Goal: Communication & Community: Answer question/provide support

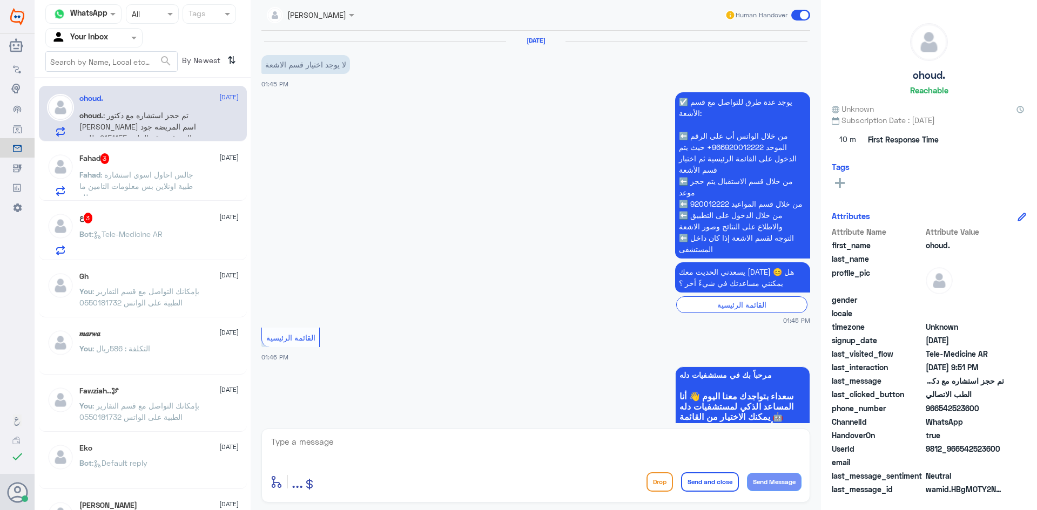
scroll to position [933, 0]
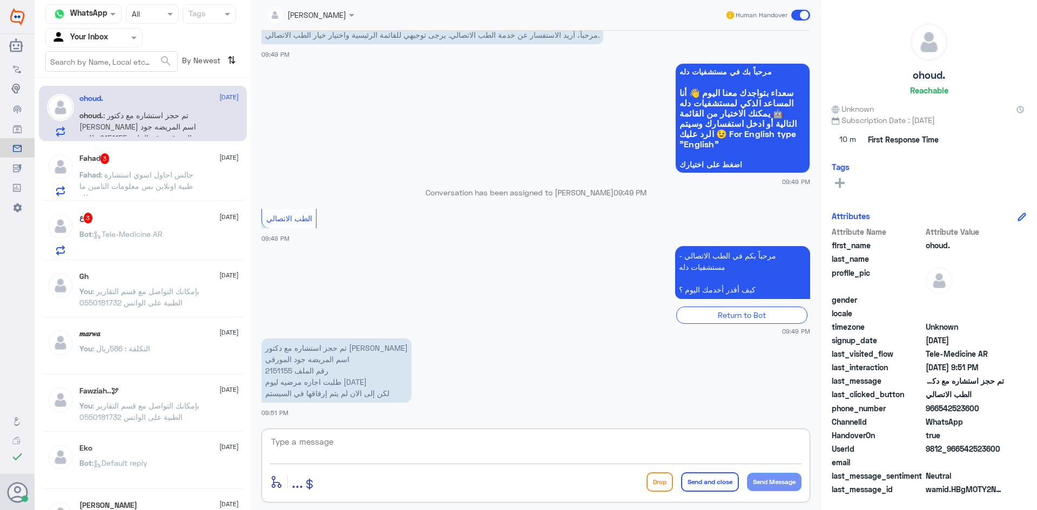
click at [381, 440] on textarea at bounding box center [535, 448] width 531 height 26
paste textarea "مرحبا معك [PERSON_NAME] من الطب الاتصالي"
type textarea "مرحبا معك [PERSON_NAME] من الطب الاتصالي"
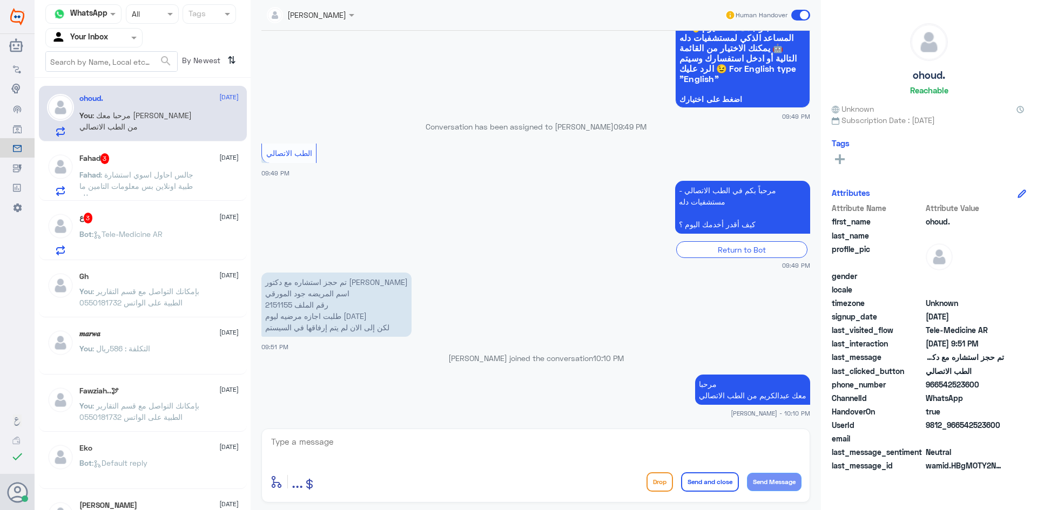
click at [153, 178] on span ": جالس احاول اسوي استشارة طبية اونلاين بس معلومات التامين ما تطلع" at bounding box center [136, 186] width 114 height 32
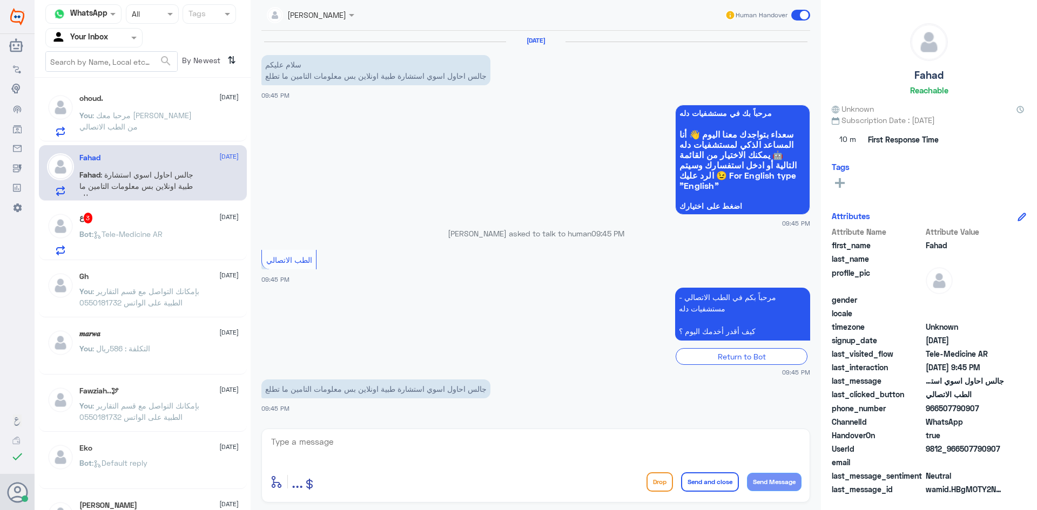
click at [468, 449] on textarea at bounding box center [535, 448] width 531 height 26
paste textarea "مرحبا معك [PERSON_NAME] من الطب الاتصالي"
type textarea "مرحبا معك [PERSON_NAME] من الطب الاتصالي"
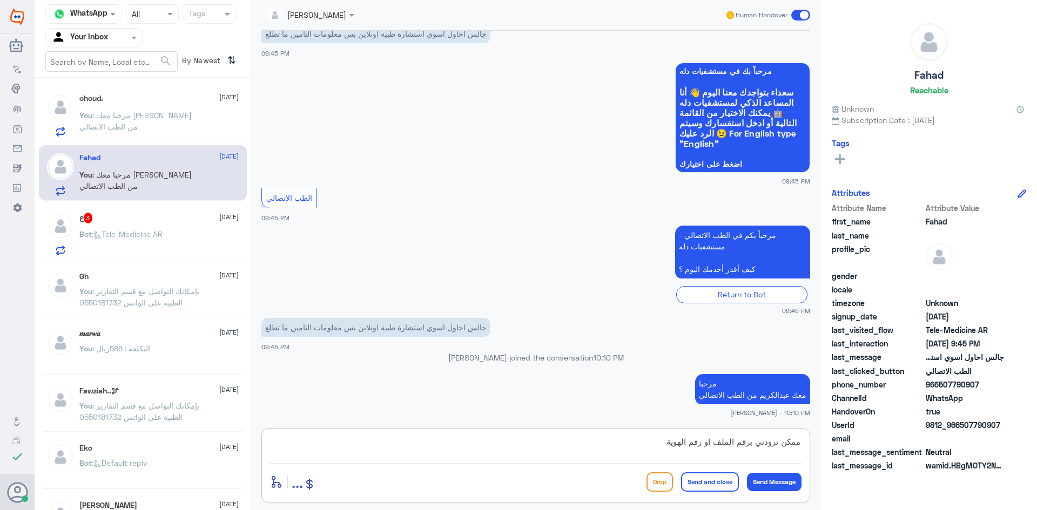
type textarea "ممكن تزودني برقم الملف او رقم الهوية ؟"
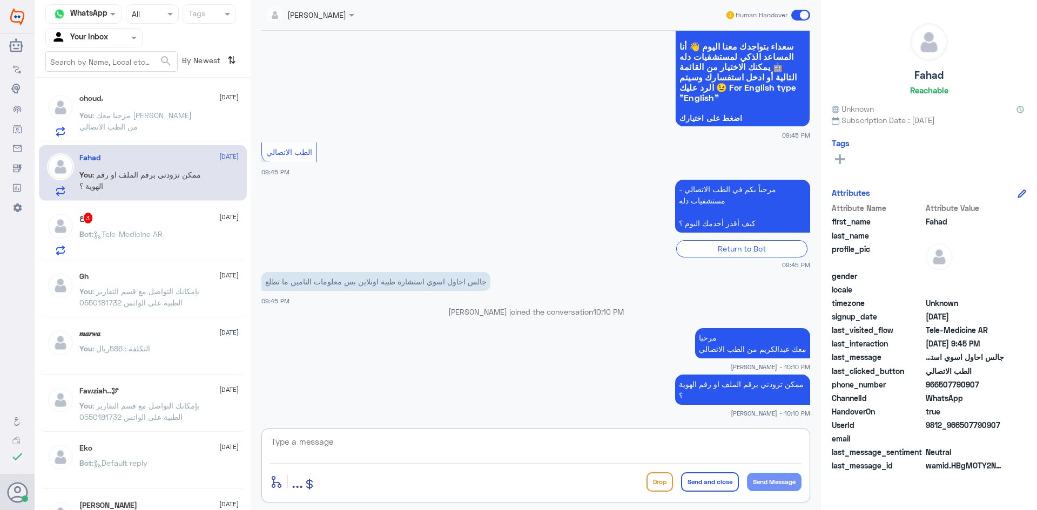
click at [156, 222] on div "ع 3 [DATE]" at bounding box center [158, 218] width 159 height 11
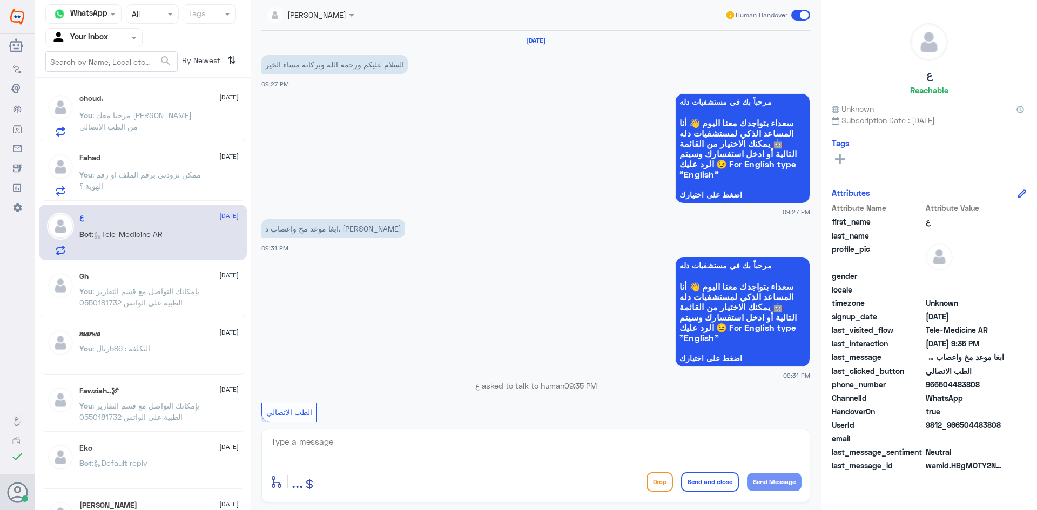
scroll to position [108, 0]
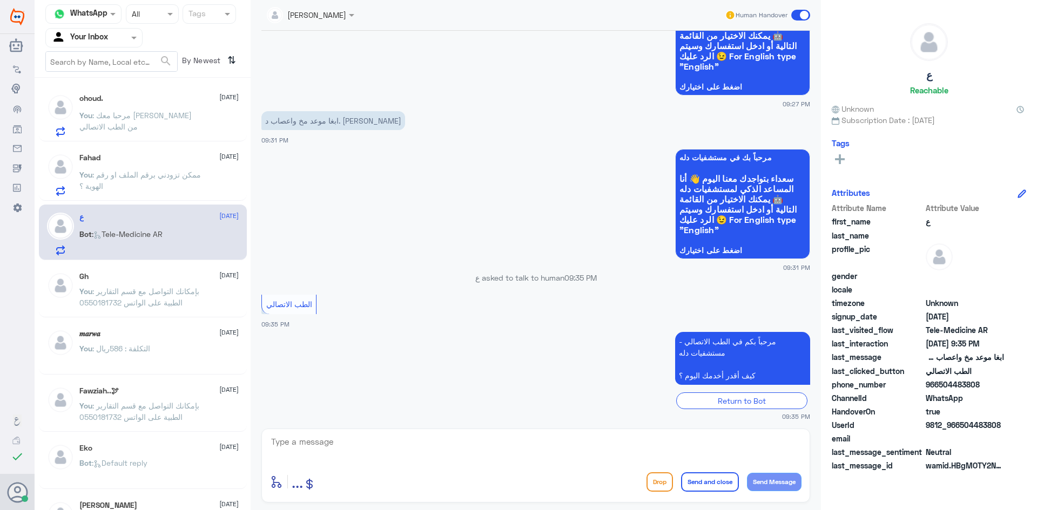
click at [397, 441] on textarea at bounding box center [535, 448] width 531 height 26
paste textarea "مرحبا معك [PERSON_NAME] من الطب الاتصالي"
type textarea "مرحبا معك [PERSON_NAME] من الطب الاتصالي"
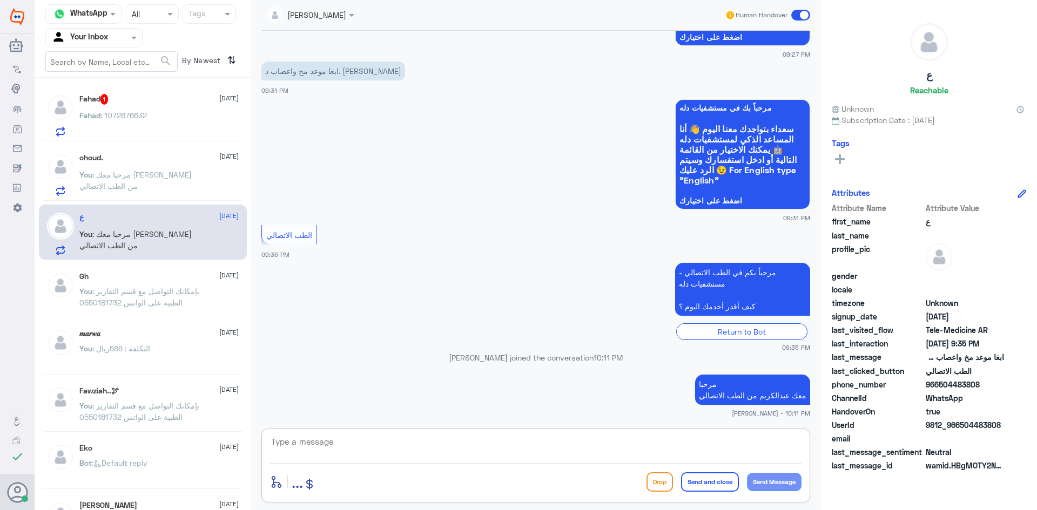
paste textarea "بإمكانك حجز موعد عن طريق التطبيق أو بالاتصال على الرقم الموحد 920012222"
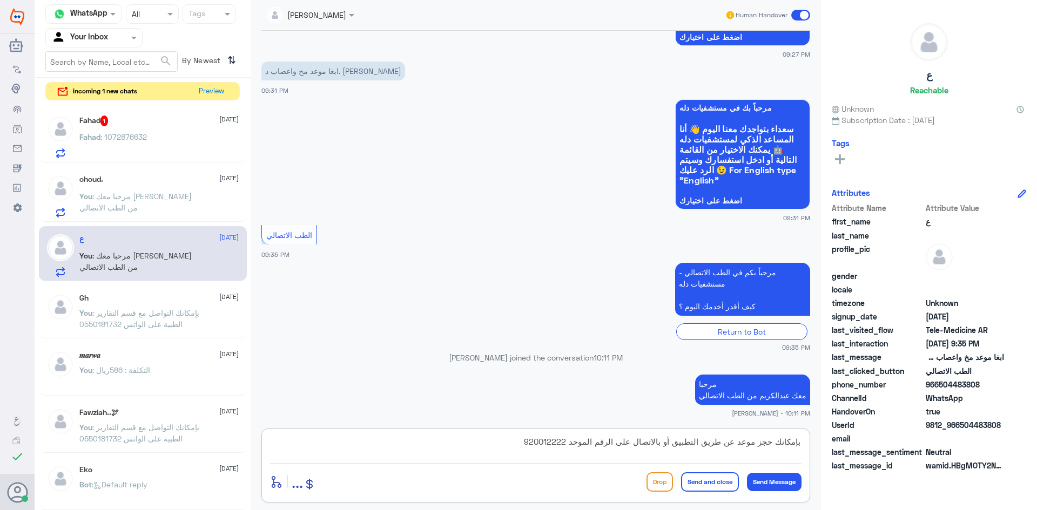
type textarea "بإمكانك حجز موعد عن طريق التطبيق أو بالاتصال على الرقم الموحد 920012222"
click at [716, 488] on button "Send and close" at bounding box center [710, 481] width 58 height 19
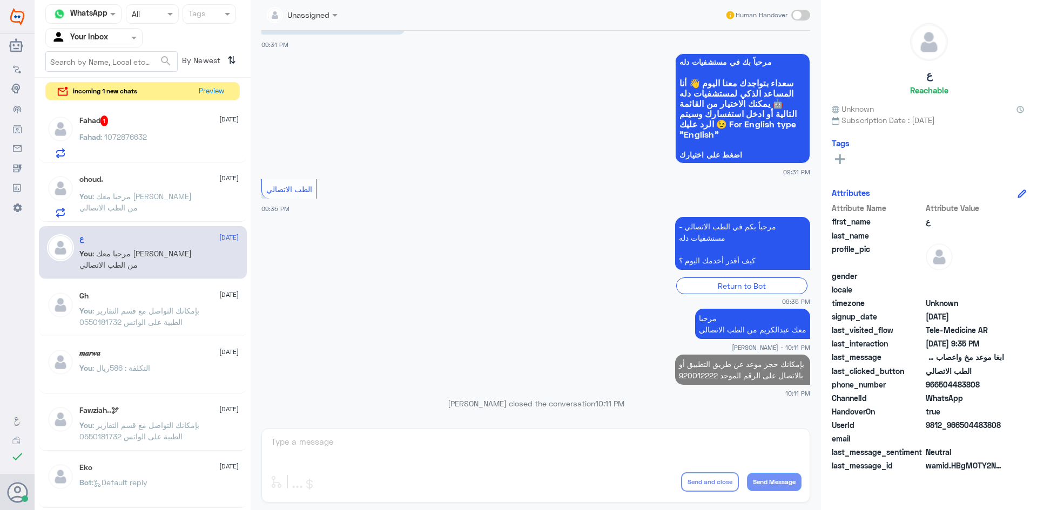
click at [166, 124] on div "Fahad 1 [DATE]" at bounding box center [158, 121] width 159 height 11
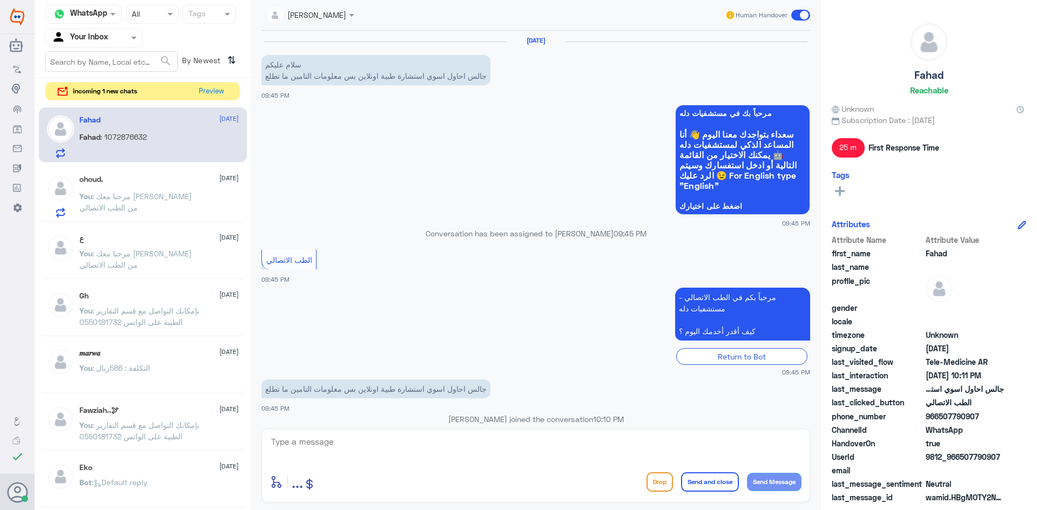
scroll to position [144, 0]
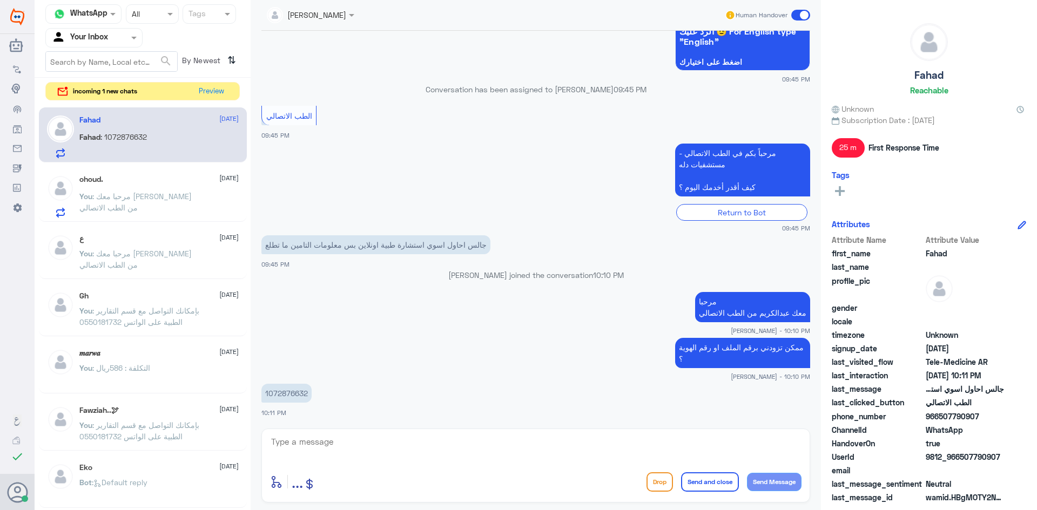
click at [446, 435] on textarea at bounding box center [535, 448] width 531 height 26
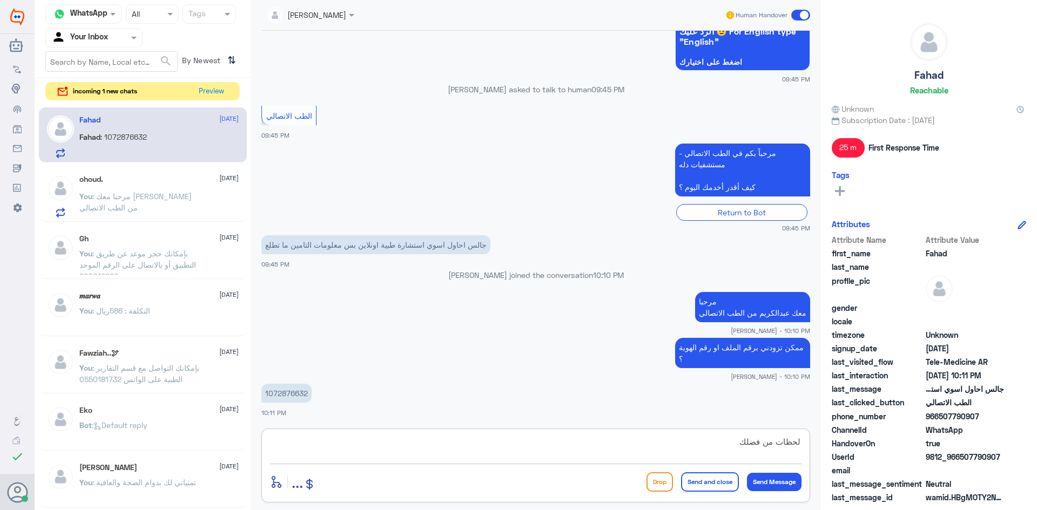
type textarea "لحظات من فضلك"
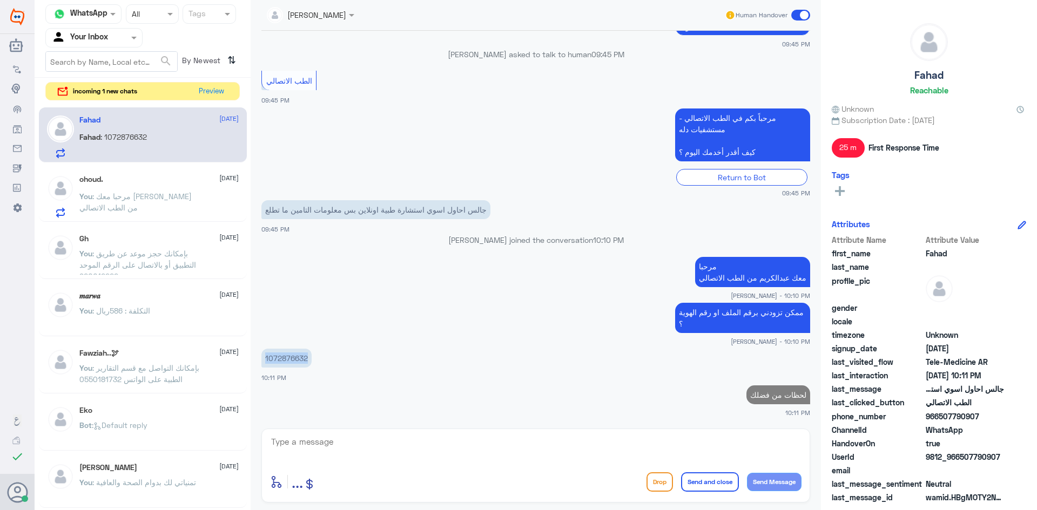
drag, startPoint x: 305, startPoint y: 358, endPoint x: 264, endPoint y: 356, distance: 41.1
click at [264, 356] on p "1072876632" at bounding box center [286, 358] width 50 height 19
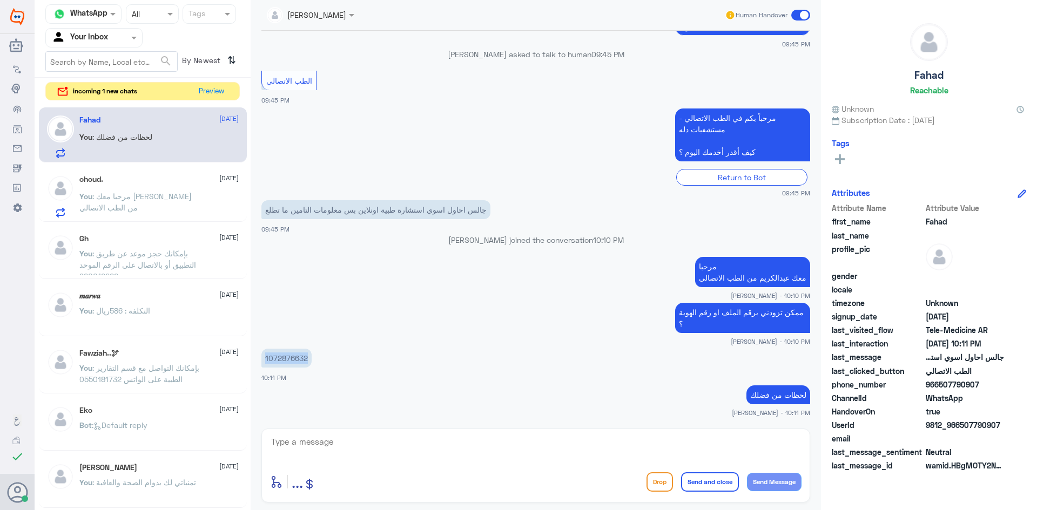
copy p "1072876632"
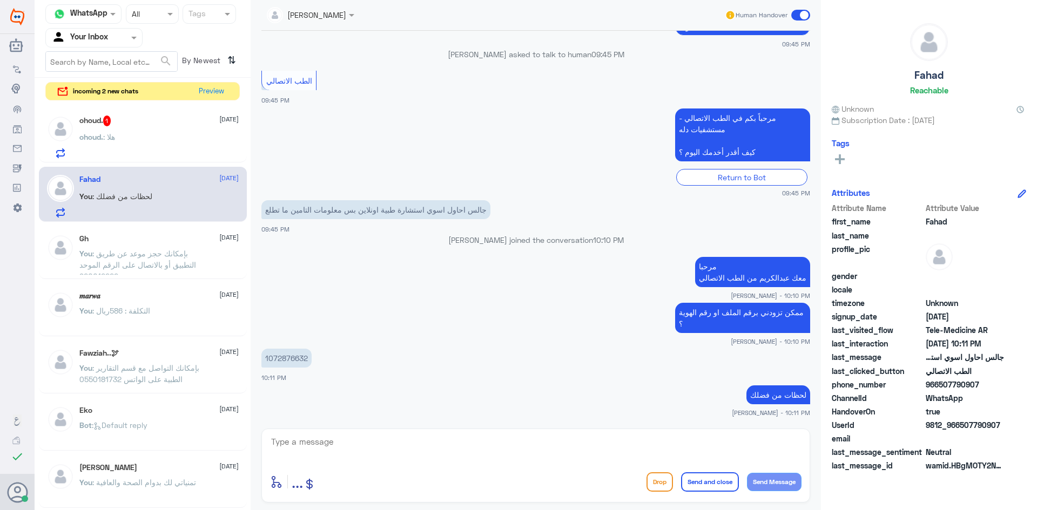
click at [435, 453] on textarea at bounding box center [535, 448] width 531 height 26
type textarea "تم تحديث التأمين بإمكانك الآن استخدام الاستشارة الفورية بتغطية التأمين"
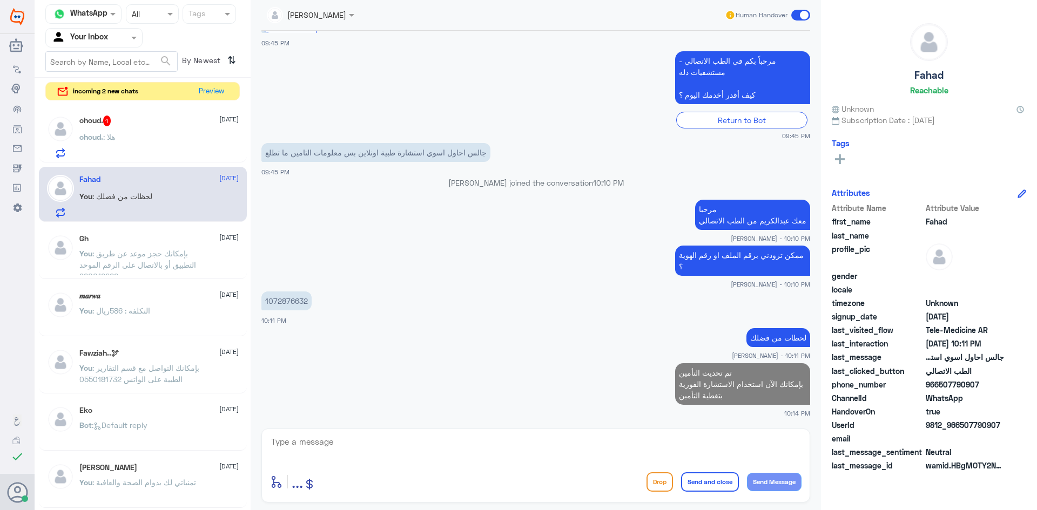
click at [148, 123] on div "ohoud. 1 [DATE]" at bounding box center [158, 121] width 159 height 11
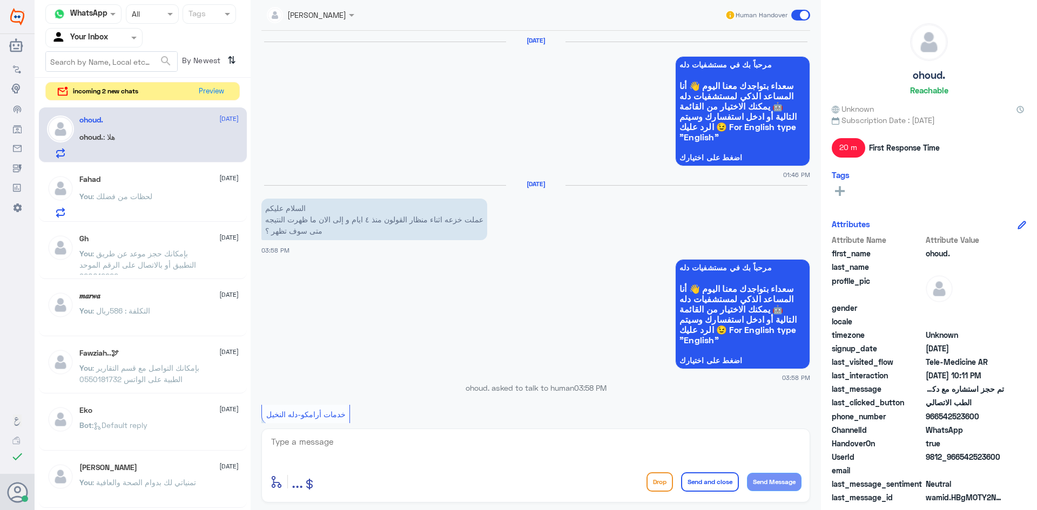
scroll to position [715, 0]
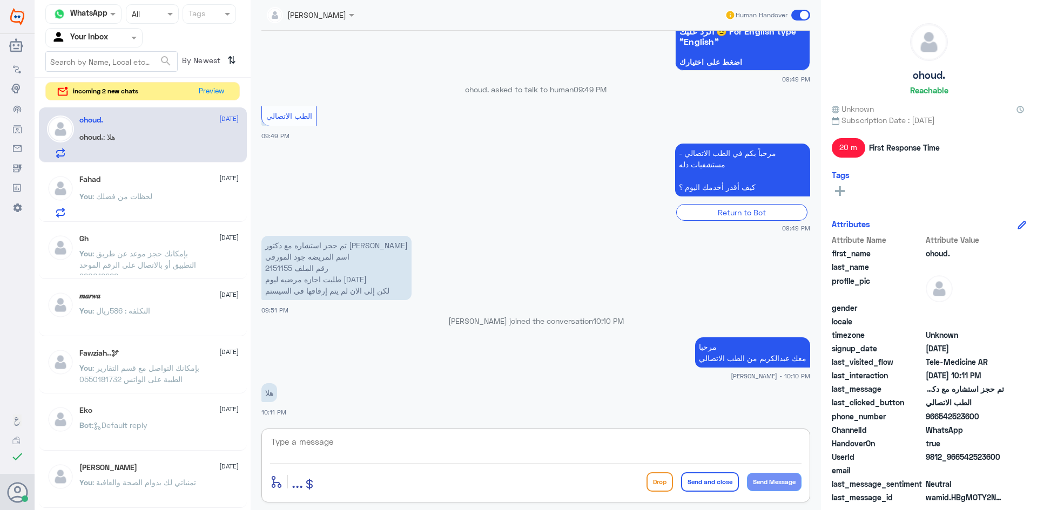
click at [447, 439] on textarea at bounding box center [535, 448] width 531 height 26
type textarea "تم التواصل مع الط"
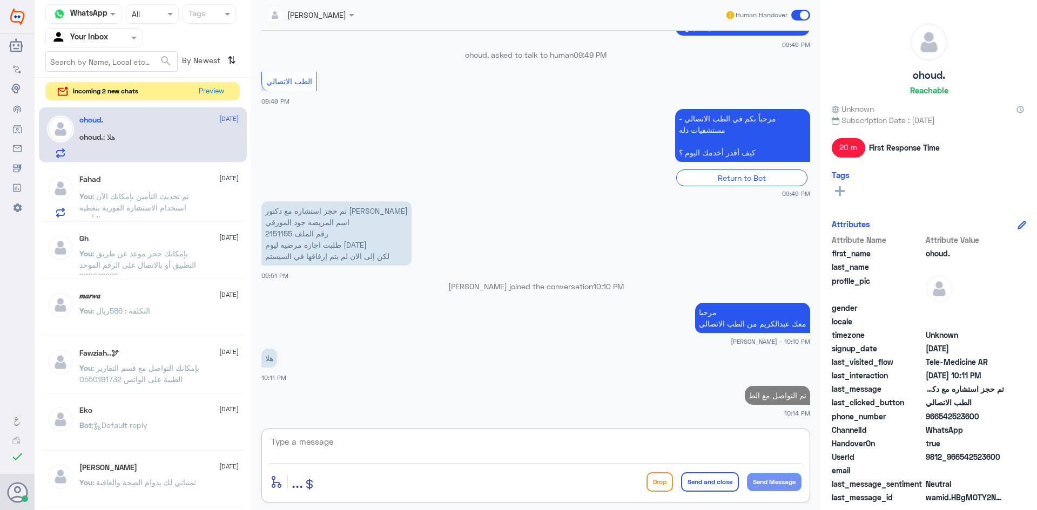
type textarea "ب"
type textarea "الطبيب"
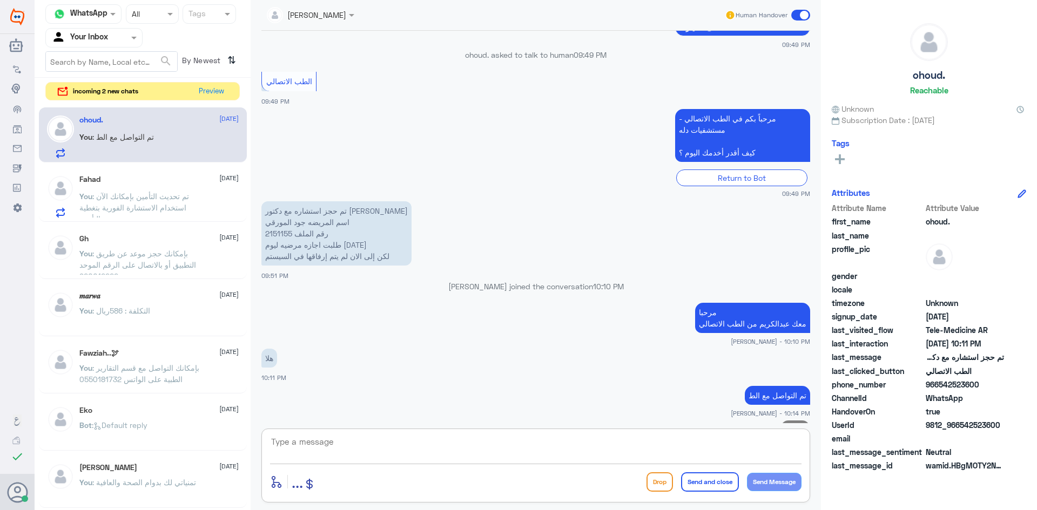
scroll to position [784, 0]
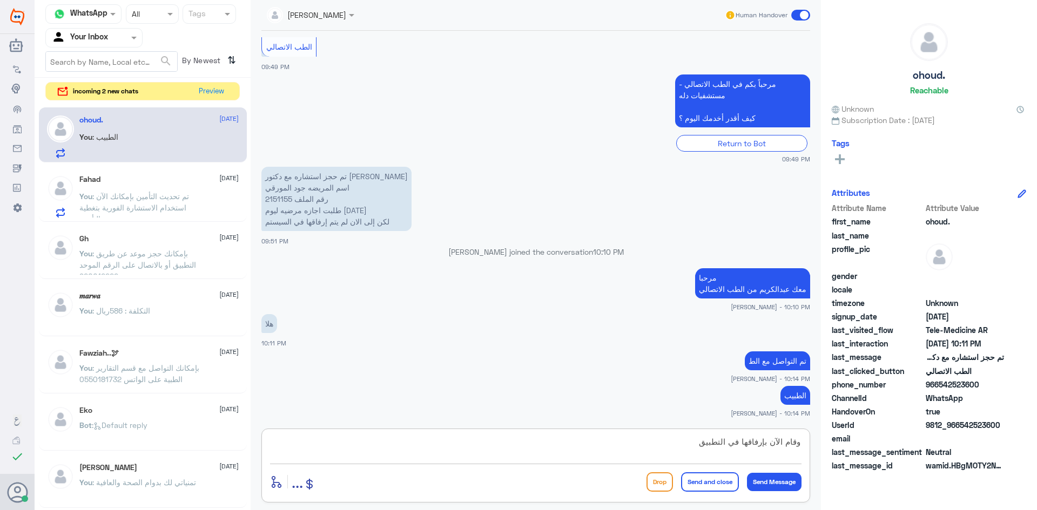
type textarea "وقام الآن بإرفاقها في التطبيق"
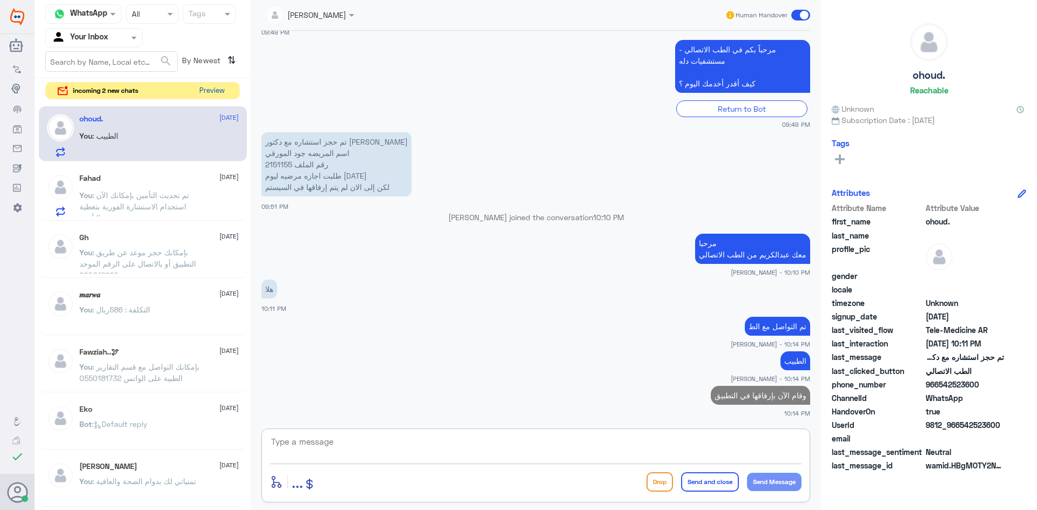
click at [225, 93] on button "Preview" at bounding box center [211, 91] width 33 height 17
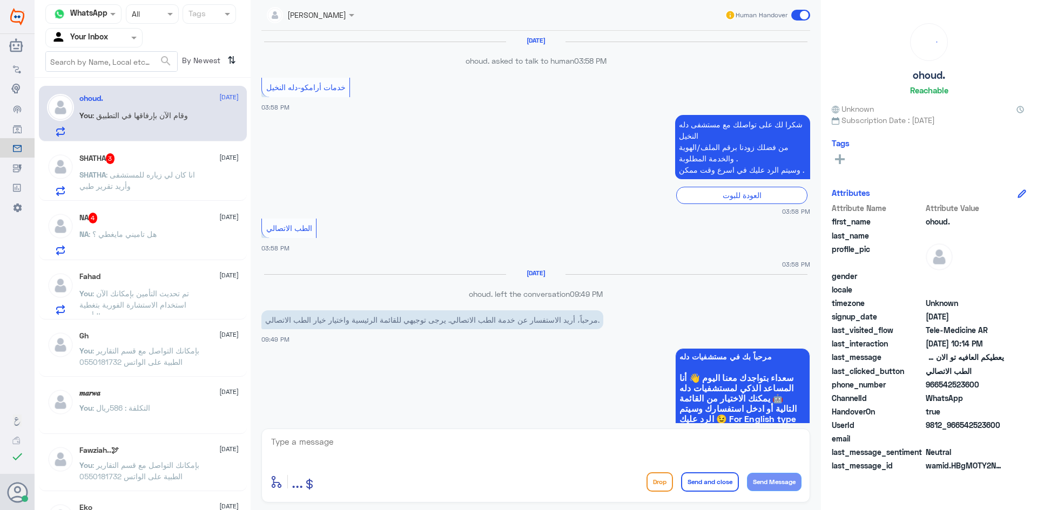
scroll to position [574, 0]
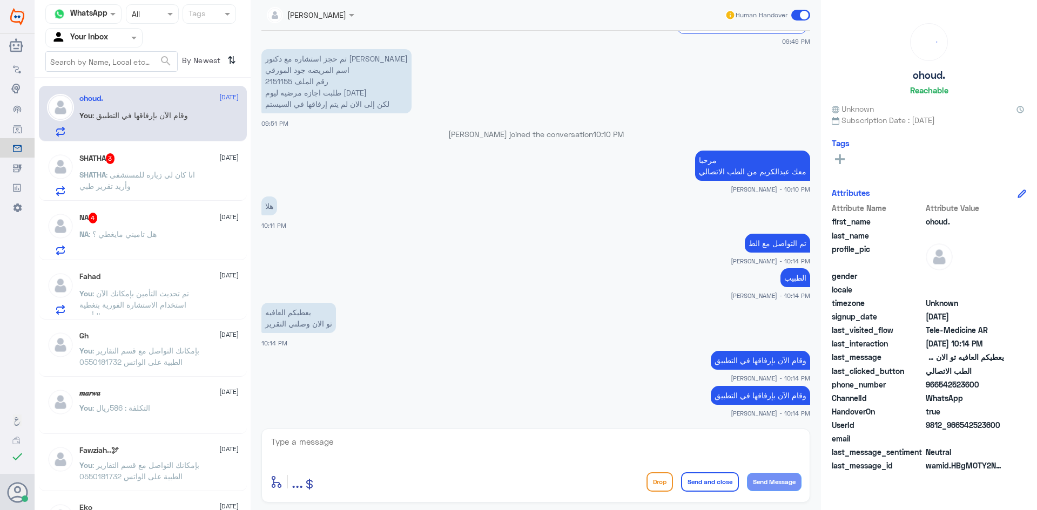
click at [390, 450] on textarea at bounding box center [535, 448] width 531 height 26
click at [162, 165] on div "SHATHA 3 [DATE] SHATHA : انا كان لي زياره للمستشفى وأريد تقرير طبي" at bounding box center [158, 174] width 159 height 43
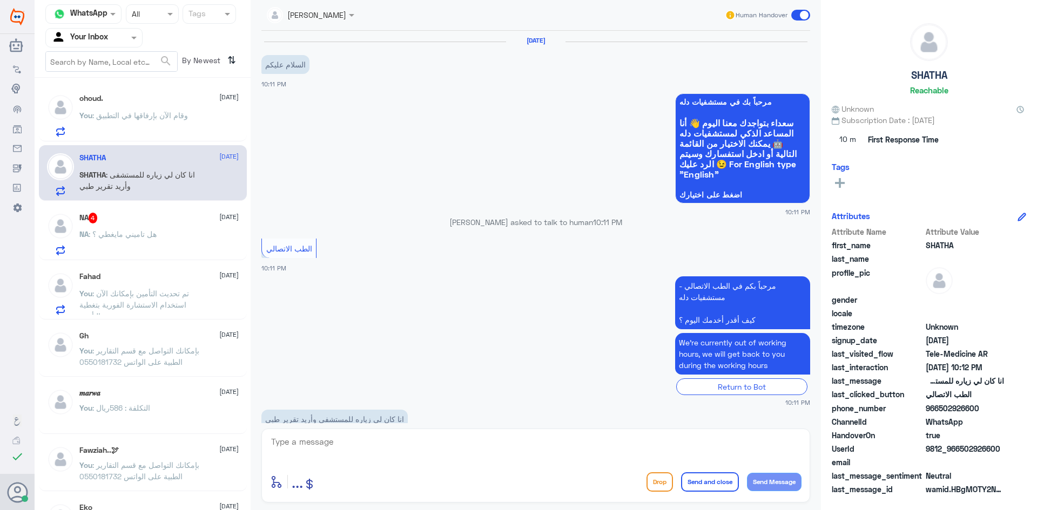
scroll to position [26, 0]
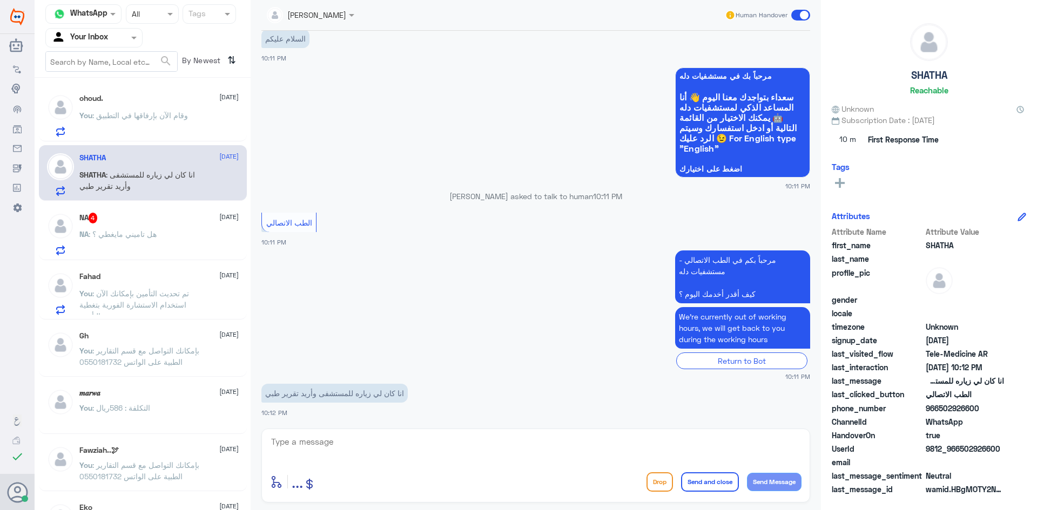
click at [372, 445] on textarea at bounding box center [535, 448] width 531 height 26
paste textarea "مرحبا معك [PERSON_NAME] من الطب الاتصالي"
type textarea "مرحبا معك [PERSON_NAME] من الطب الاتصالي"
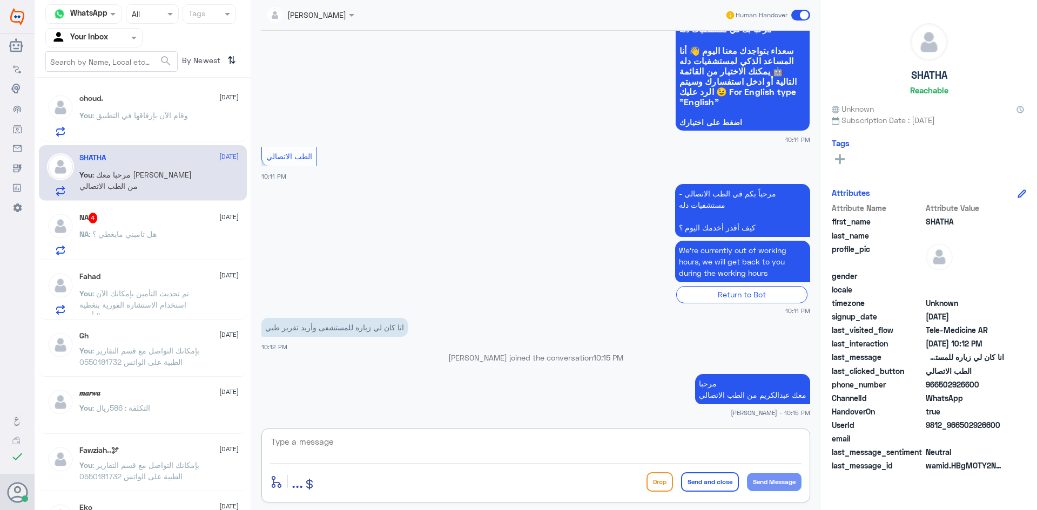
paste textarea "بإمكانك التواصل مع قسم التقارير الطبية على الواتس 0550181732"
type textarea "بإمكانك التواصل مع قسم التقارير الطبية على الواتس 0550181732"
click at [722, 482] on button "Send and close" at bounding box center [710, 481] width 58 height 19
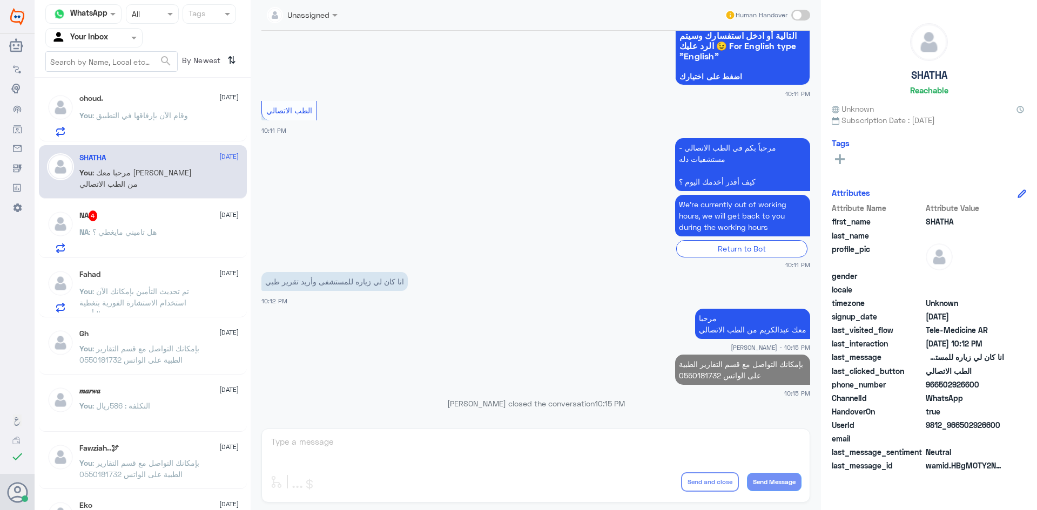
click at [134, 225] on div "NA 4 [DATE] NA : هل تاميني مايغطي ؟" at bounding box center [158, 232] width 159 height 43
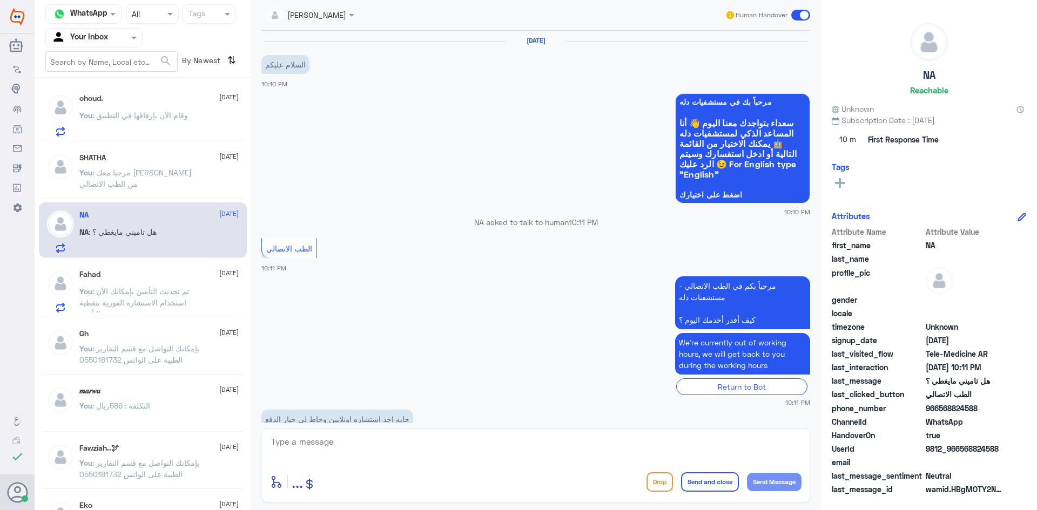
scroll to position [63, 0]
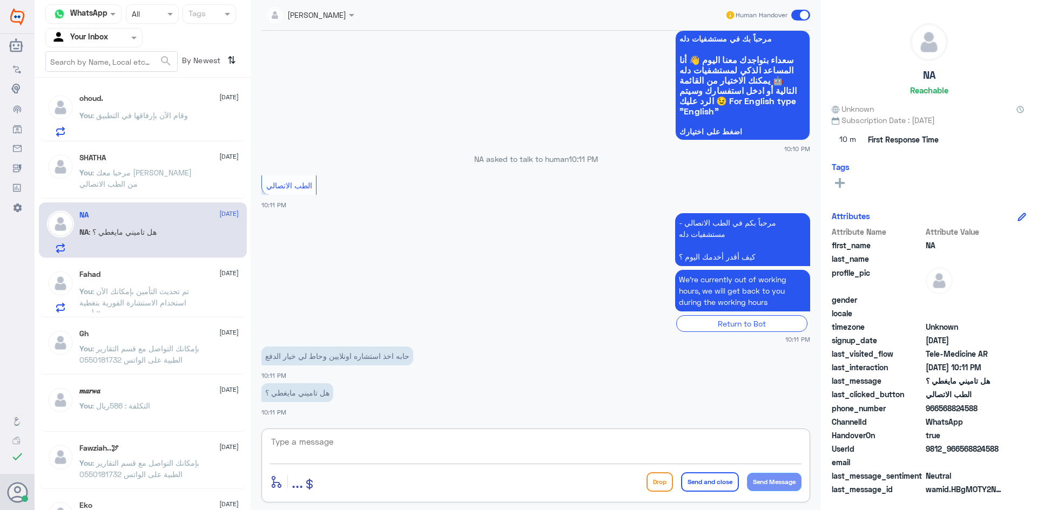
click at [395, 445] on textarea at bounding box center [535, 448] width 531 height 26
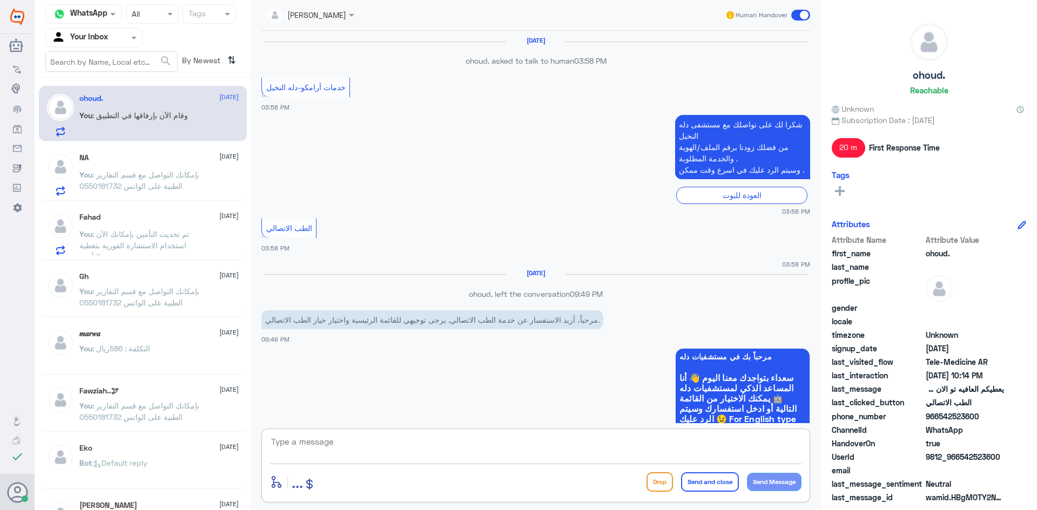
scroll to position [540, 0]
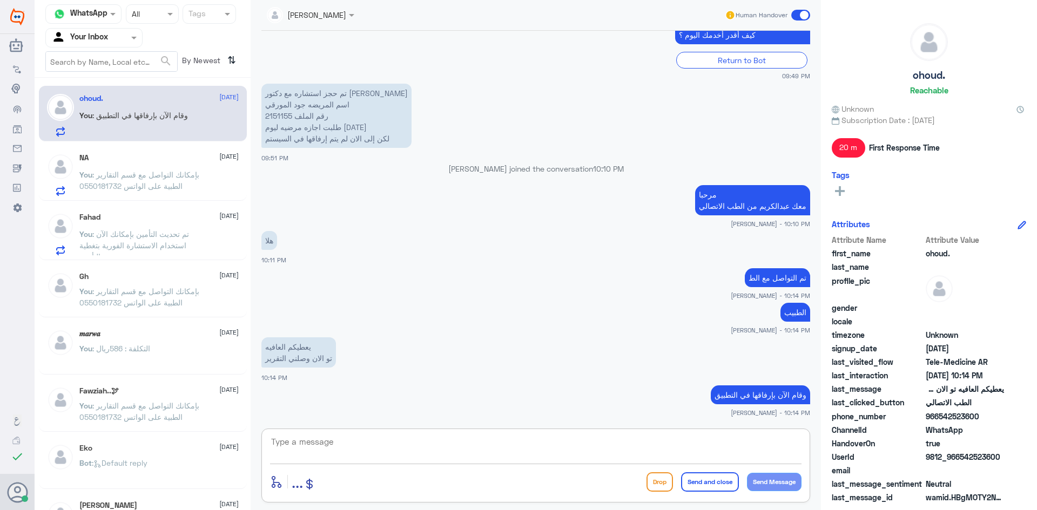
click at [148, 175] on span ": بإمكانك التواصل مع قسم التقارير الطبية على الواتس 0550181732" at bounding box center [139, 180] width 120 height 21
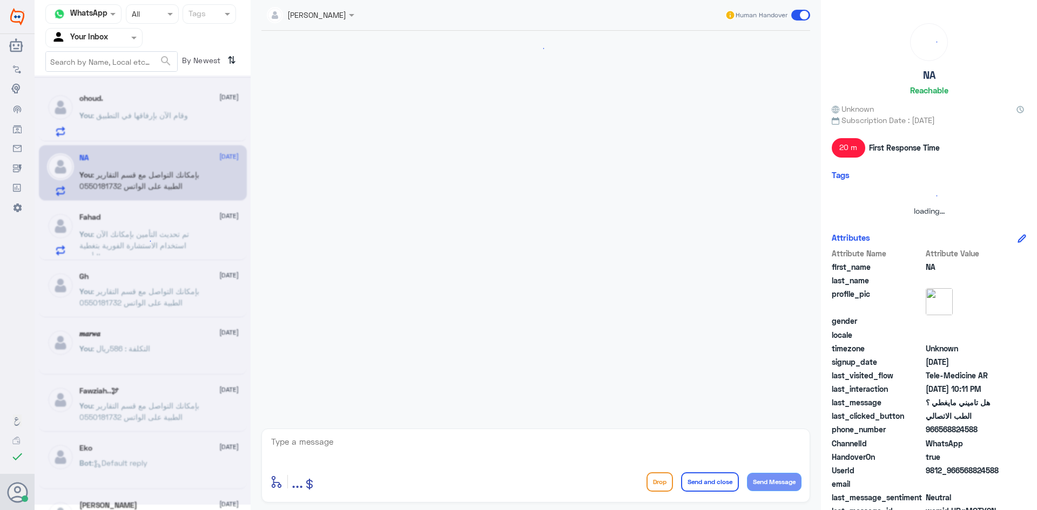
scroll to position [0, 0]
click at [182, 101] on div at bounding box center [143, 290] width 216 height 429
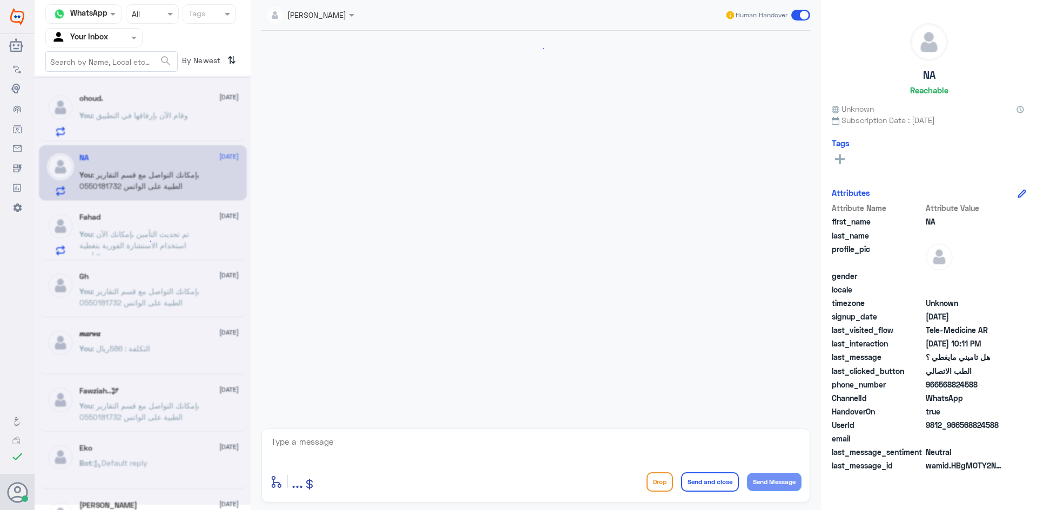
scroll to position [63, 0]
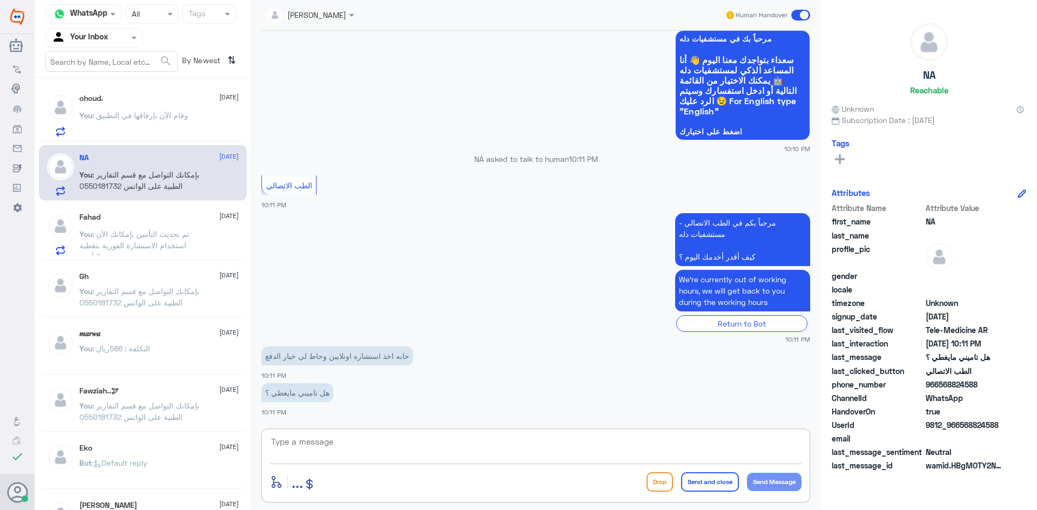
click at [377, 441] on textarea at bounding box center [535, 448] width 531 height 26
type textarea "ممكن تزودني برقم الملف او رقم الهوية"
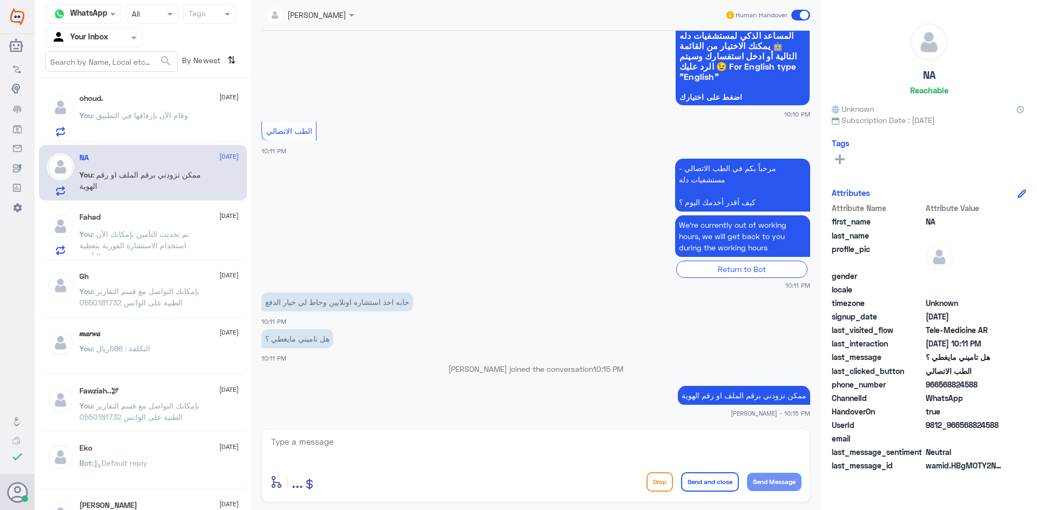
drag, startPoint x: 1001, startPoint y: 423, endPoint x: 959, endPoint y: 428, distance: 42.5
click at [959, 428] on span "9812_966568824588" at bounding box center [964, 424] width 78 height 11
copy span "568824588"
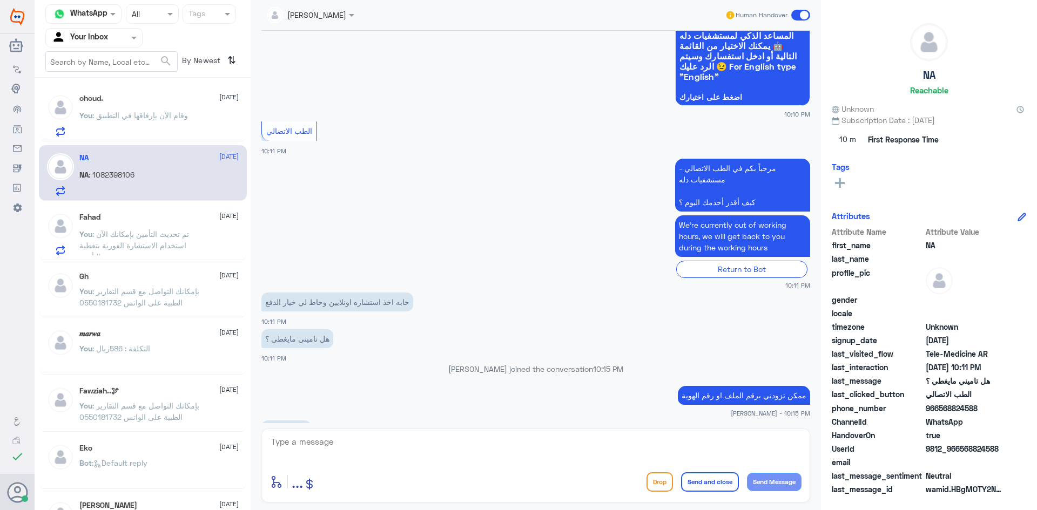
scroll to position [134, 0]
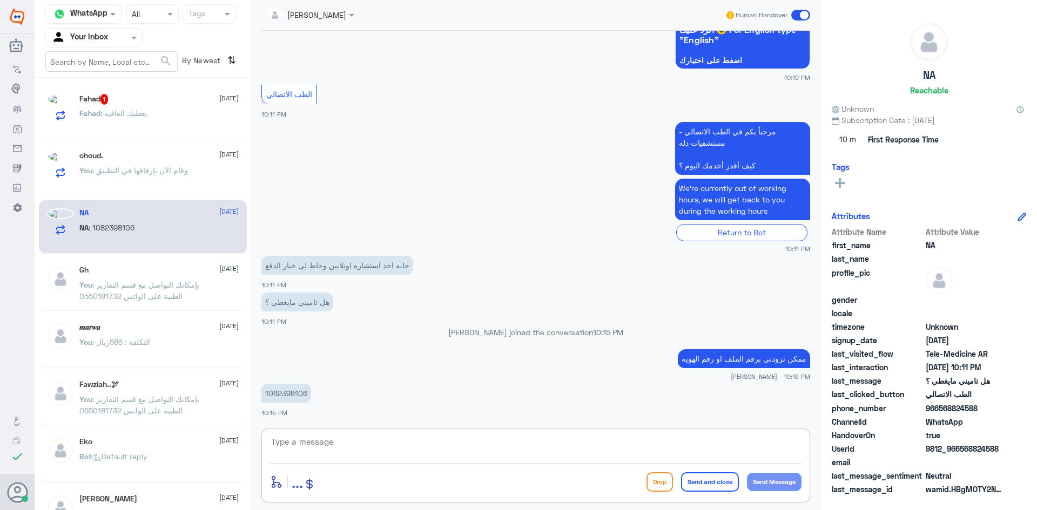
click at [611, 443] on textarea at bounding box center [535, 448] width 531 height 26
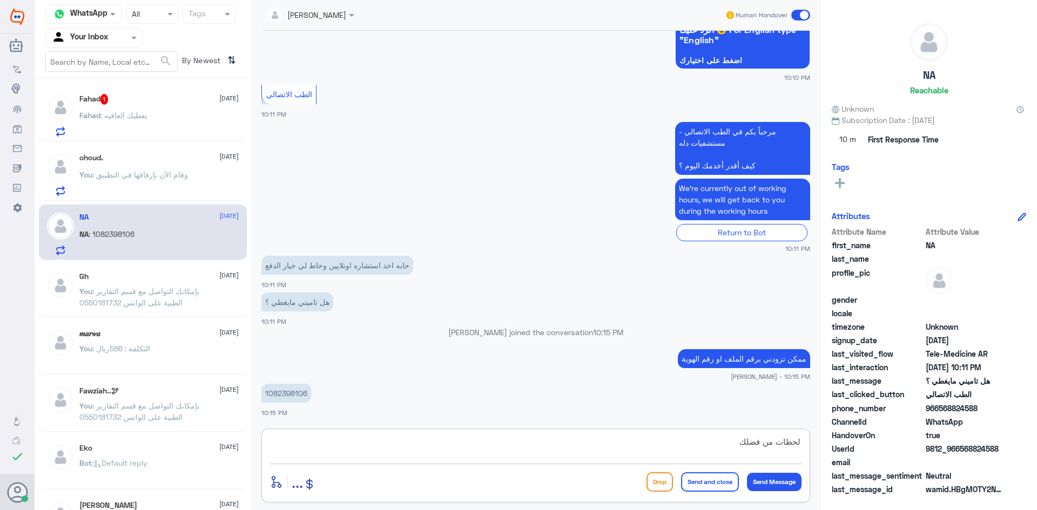
type textarea "لحظات من فضلك"
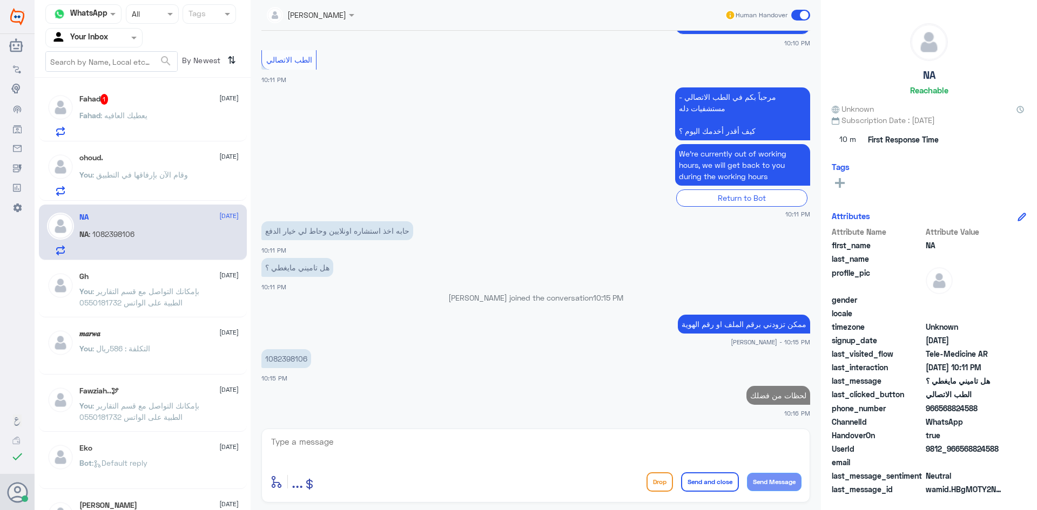
click at [151, 107] on div "Fahad 1 [DATE] Fahad : يعطيك العافيه" at bounding box center [158, 115] width 159 height 43
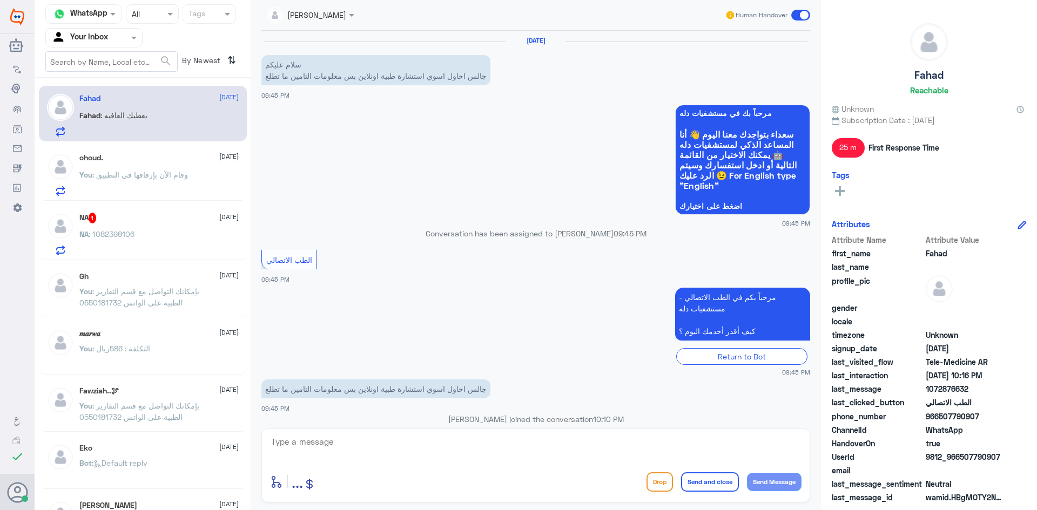
scroll to position [273, 0]
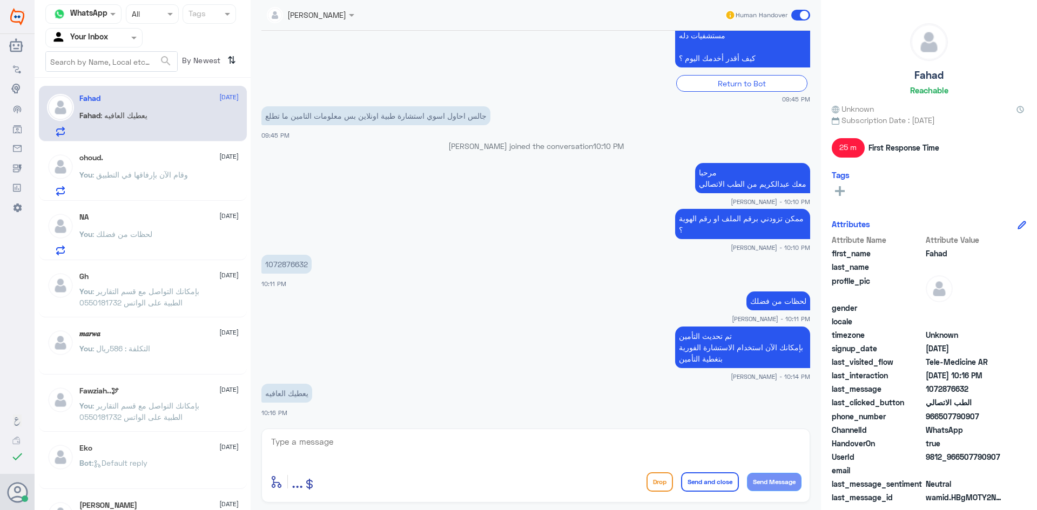
click at [411, 441] on textarea at bounding box center [535, 448] width 531 height 26
type textarea "[DEMOGRAPHIC_DATA] يعافيك وتمنياتنا لك بدوام الصحة والعافية"
click at [703, 479] on button "Send and close" at bounding box center [710, 481] width 58 height 19
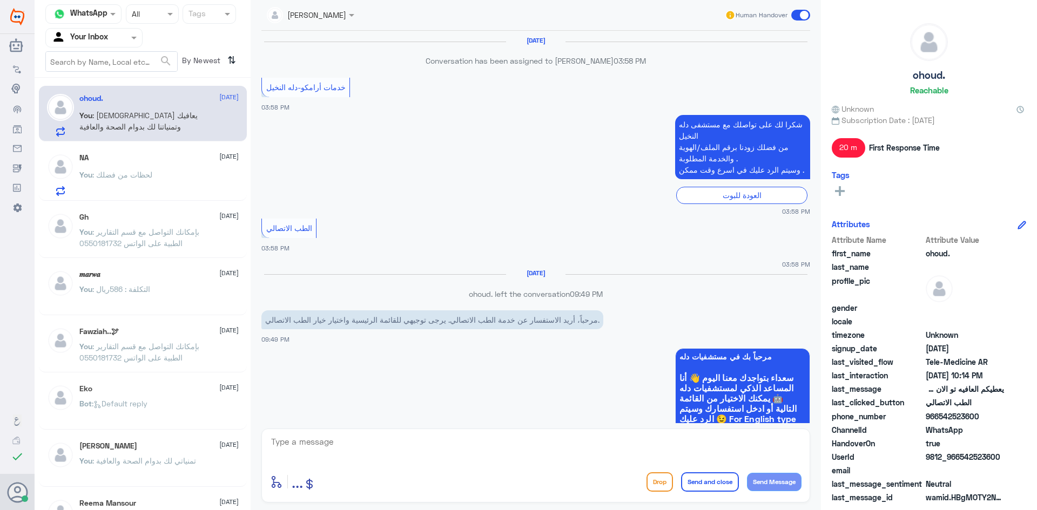
scroll to position [540, 0]
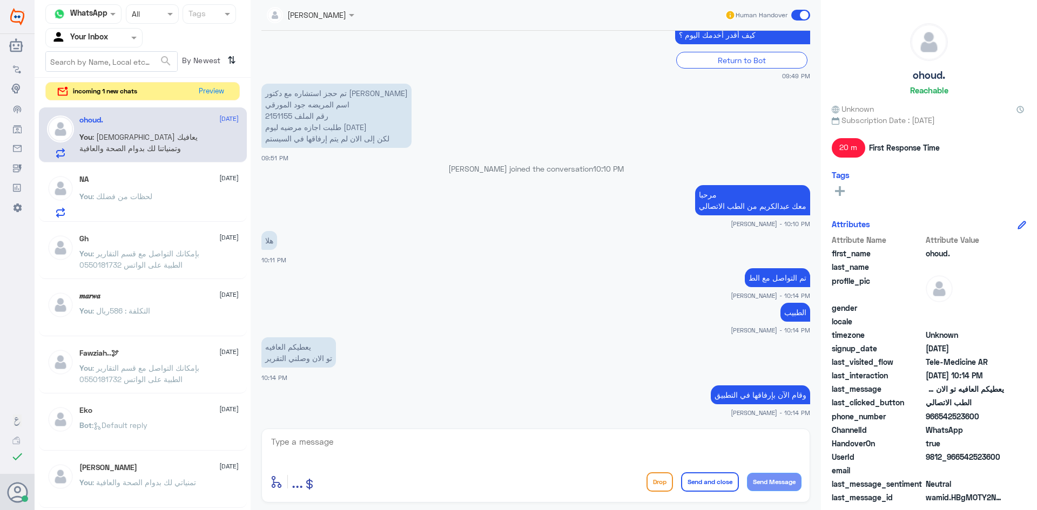
click at [163, 186] on div "NA [DATE] You : لحظات من فضلك" at bounding box center [158, 196] width 159 height 43
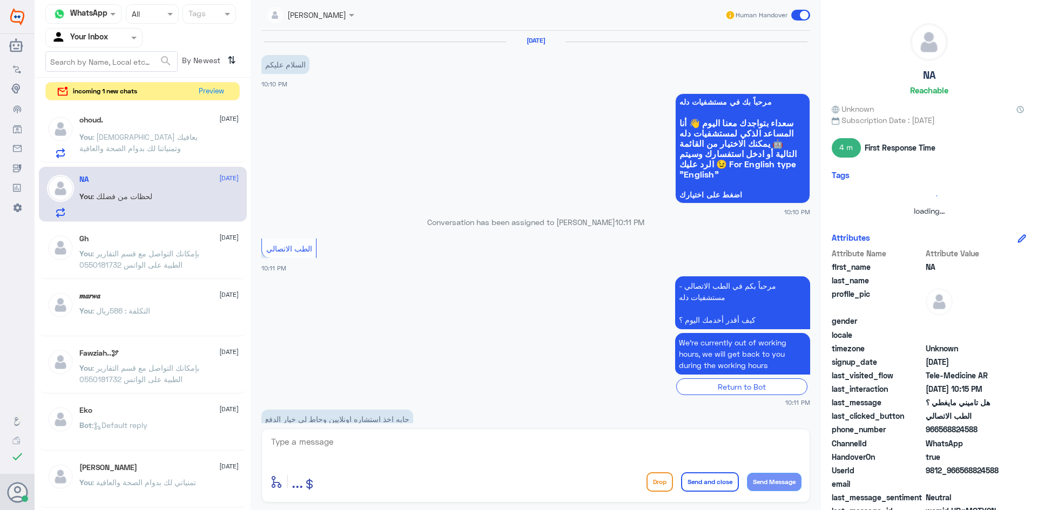
scroll to position [189, 0]
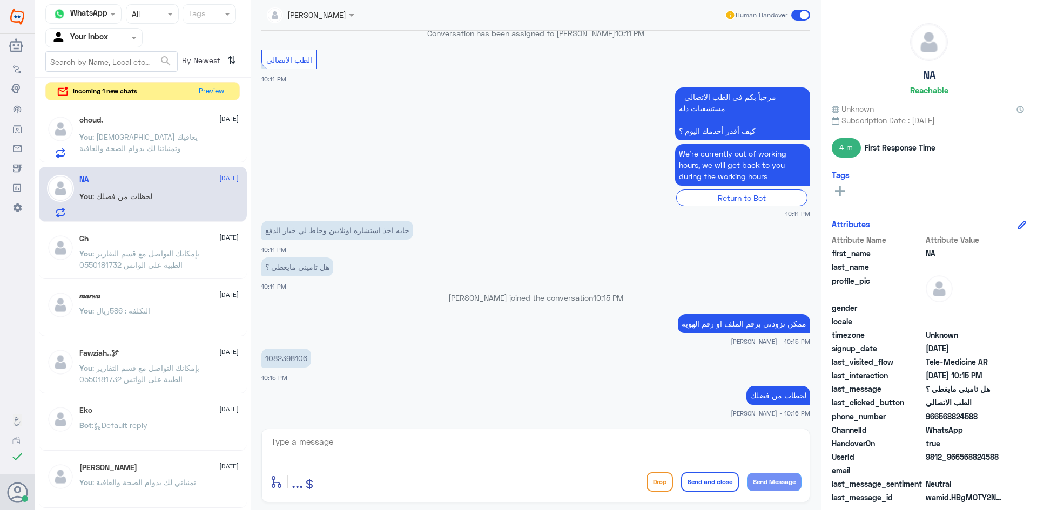
click at [455, 441] on textarea at bounding box center [535, 448] width 531 height 26
type textarea "تم تحديث ملفك بإمكانك استخدام الاستشارة الفورية بتغطية التأمين"
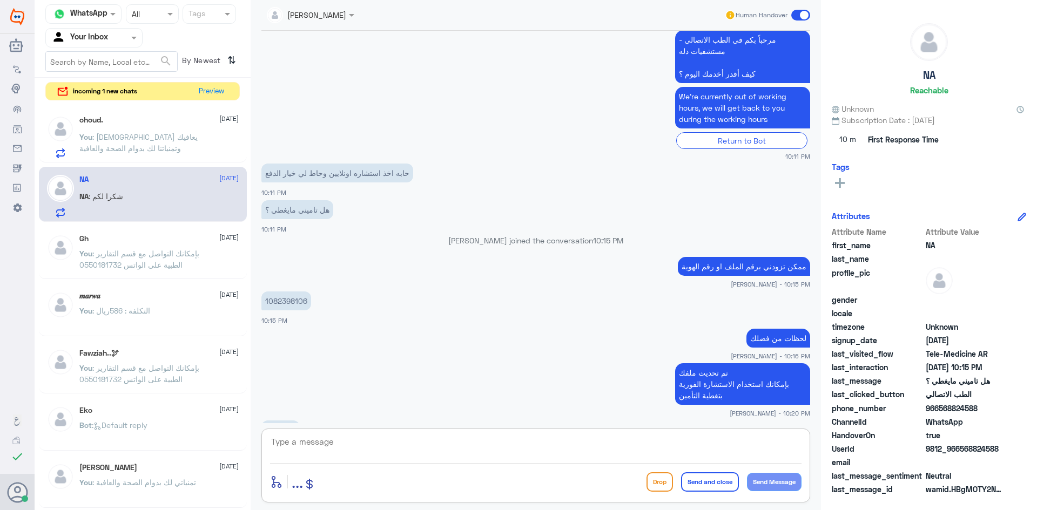
scroll to position [283, 0]
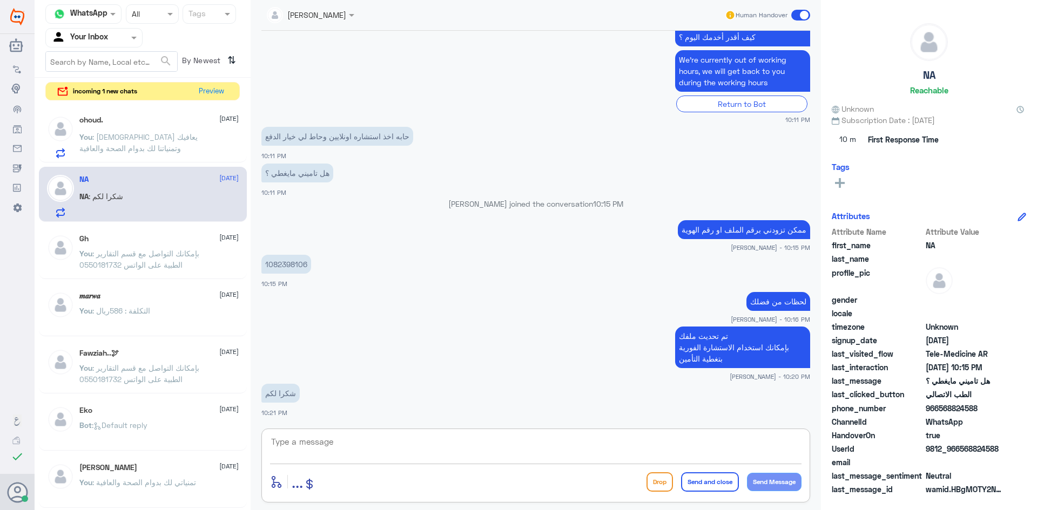
click at [607, 457] on textarea at bounding box center [535, 448] width 531 height 26
type textarea "العفو وتمنياتنا لك بدوام الصحة والعافية"
click at [713, 485] on button "Send and close" at bounding box center [710, 481] width 58 height 19
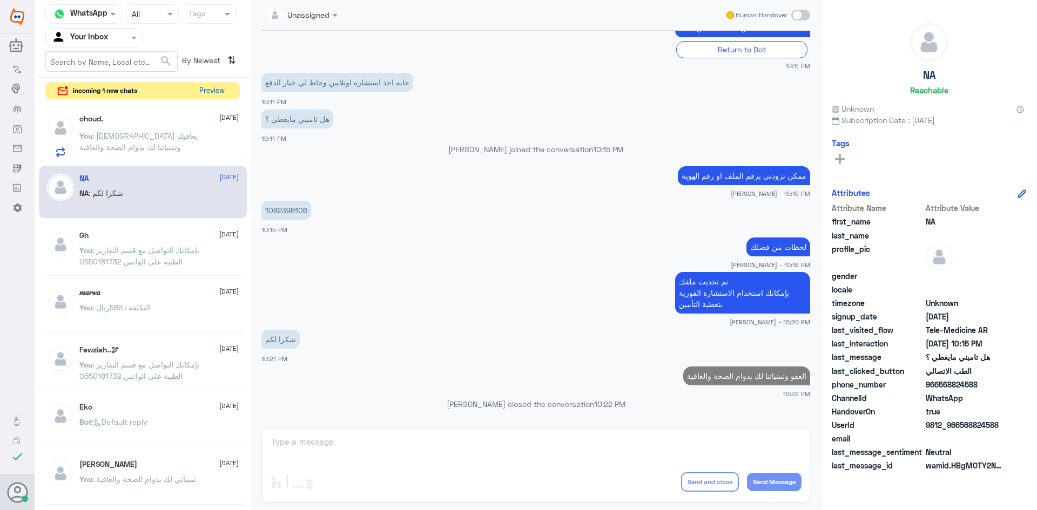
click at [209, 90] on button "Preview" at bounding box center [211, 91] width 33 height 17
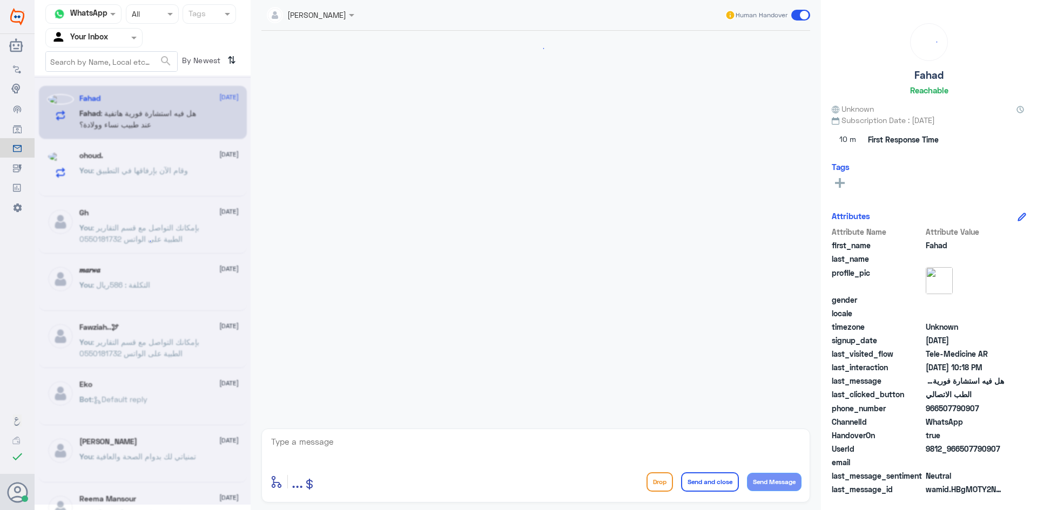
scroll to position [558, 0]
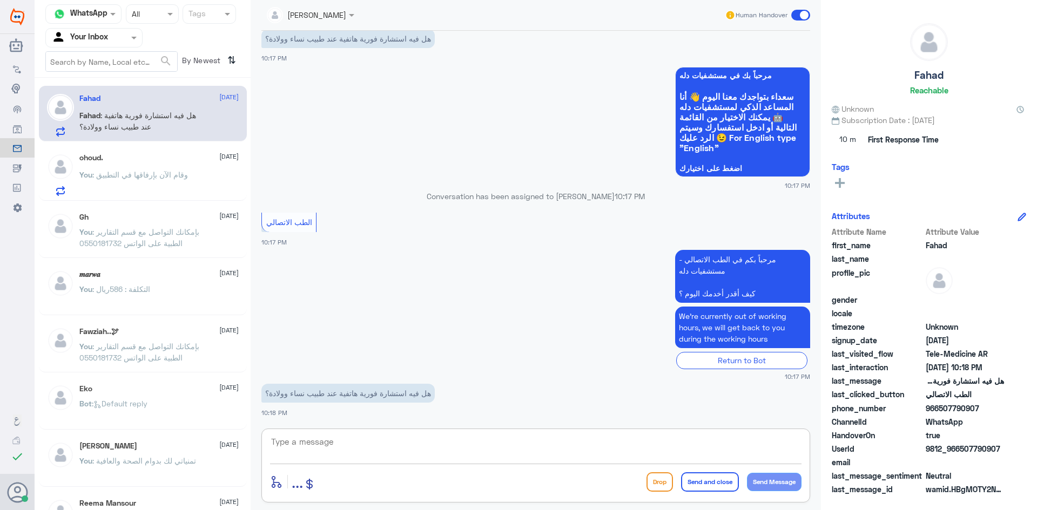
click at [475, 448] on textarea at bounding box center [535, 448] width 531 height 26
paste textarea "مرحبا معك [PERSON_NAME] من الطب الاتصالي"
type textarea "مرحبا معك [PERSON_NAME] من الطب الاتصالي"
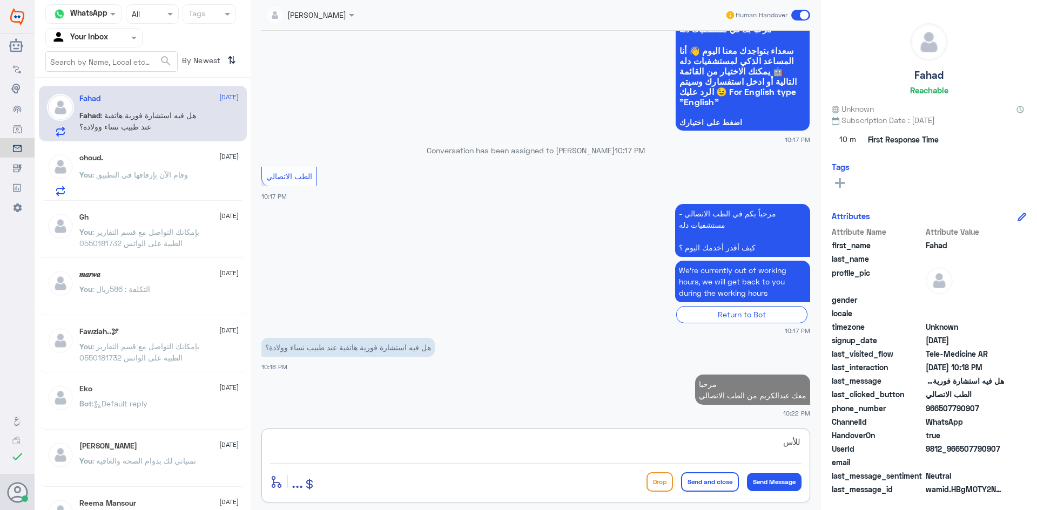
scroll to position [601, 0]
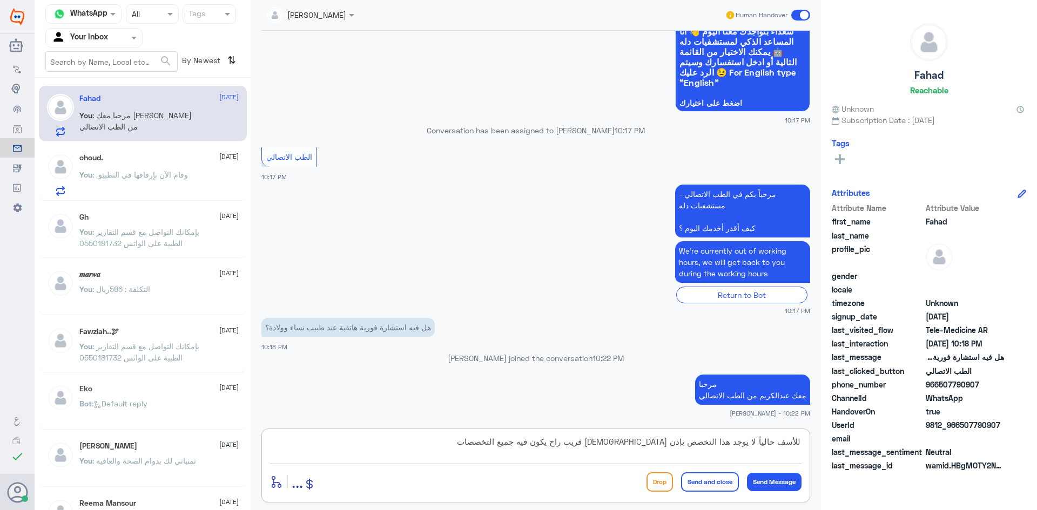
type textarea "للأسف حالياً لا يوجد هذا التخصص بإذن [DEMOGRAPHIC_DATA] قريب راح يكون فيه جميع …"
click at [709, 483] on button "Send and close" at bounding box center [710, 481] width 58 height 19
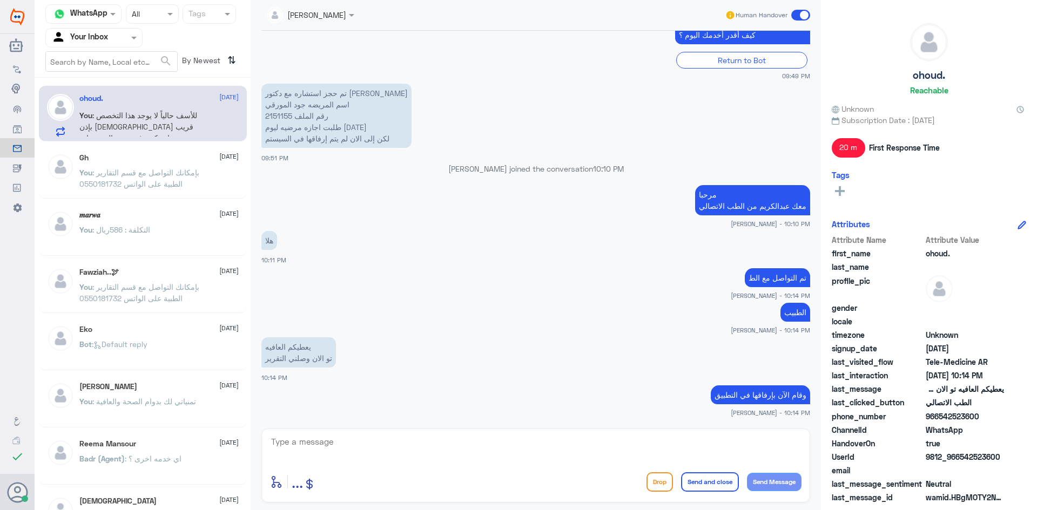
scroll to position [540, 0]
click at [798, 15] on span at bounding box center [800, 15] width 19 height 11
click at [0, 0] on input "checkbox" at bounding box center [0, 0] width 0 height 0
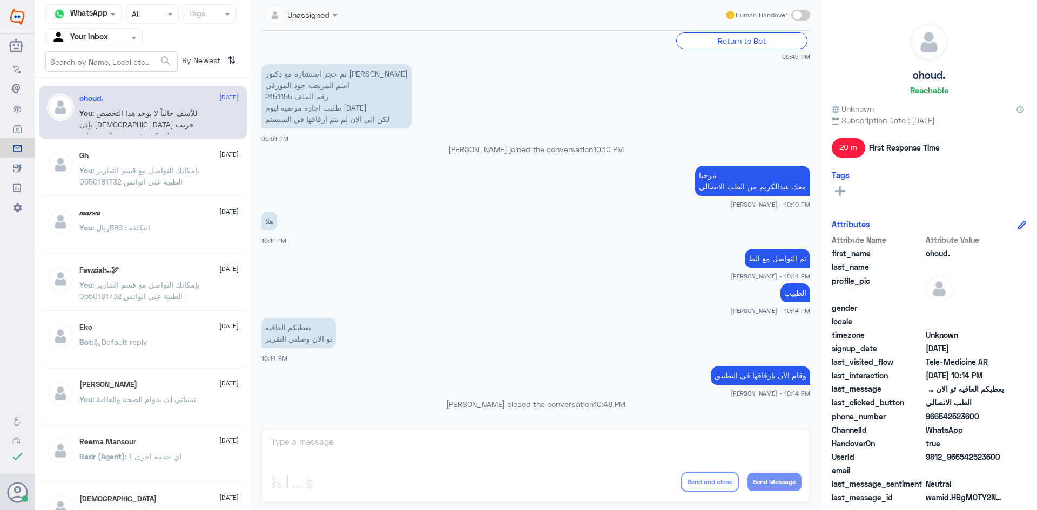
click at [140, 164] on div "Gh [DATE] You : بإمكانك التواصل مع قسم التقارير الطبية على الواتس 0550181732" at bounding box center [158, 171] width 159 height 40
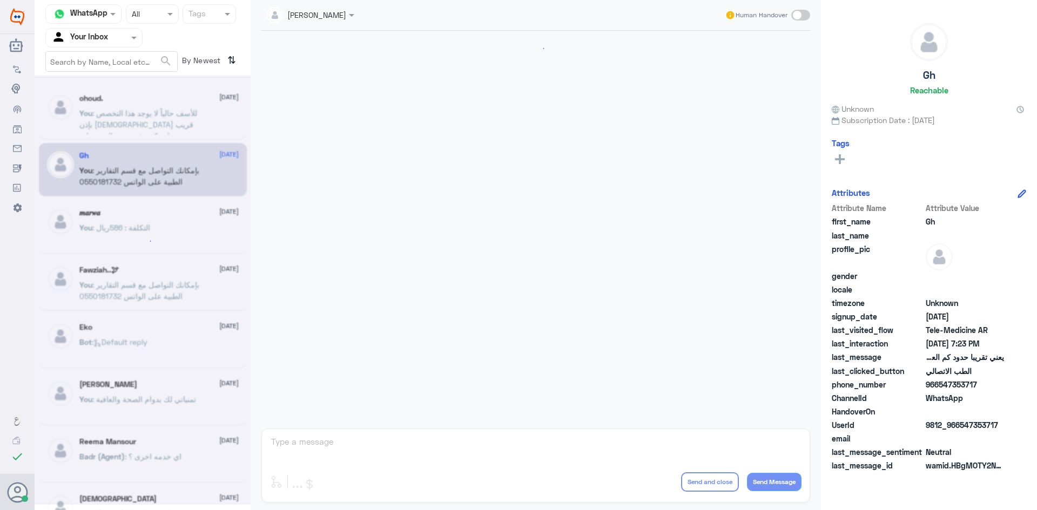
scroll to position [460, 0]
